Goal: Task Accomplishment & Management: Manage account settings

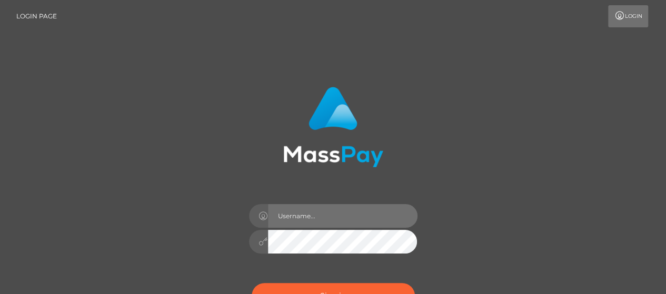
click at [311, 215] on input "text" at bounding box center [343, 216] width 150 height 24
type input "ds.es"
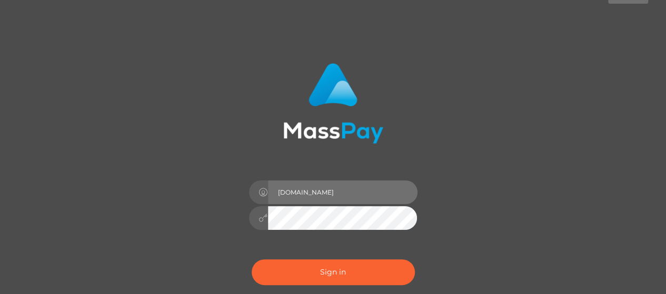
scroll to position [29, 0]
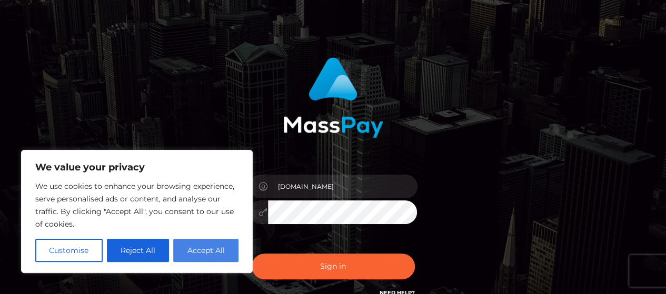
click at [214, 243] on button "Accept All" at bounding box center [205, 250] width 65 height 23
checkbox input "true"
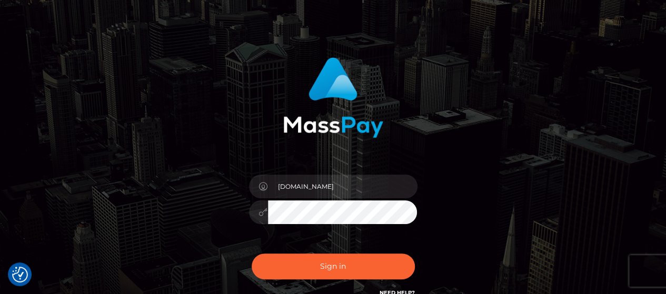
click at [213, 213] on div "ds.es Sign in" at bounding box center [333, 177] width 276 height 257
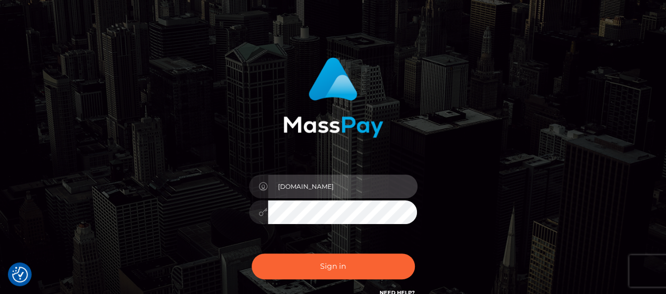
click at [332, 186] on input "ds.es" at bounding box center [343, 187] width 150 height 24
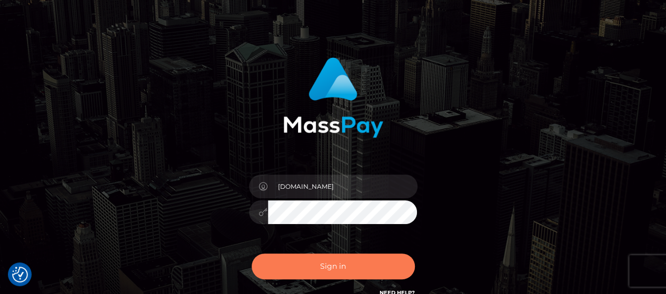
click at [281, 258] on button "Sign in" at bounding box center [333, 267] width 163 height 26
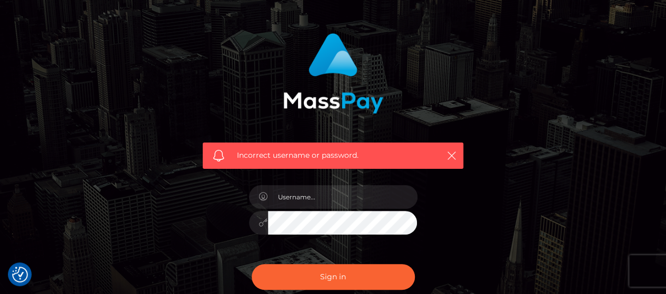
scroll to position [54, 0]
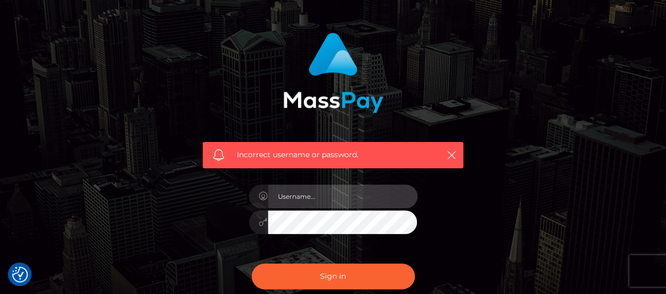
type input "[DOMAIN_NAME]"
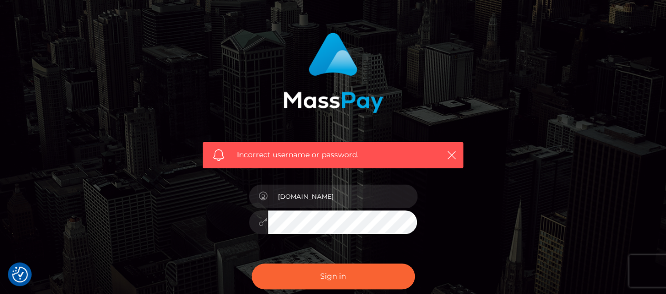
click at [454, 126] on div "Incorrect username or password." at bounding box center [333, 97] width 276 height 144
